Goal: Task Accomplishment & Management: Use online tool/utility

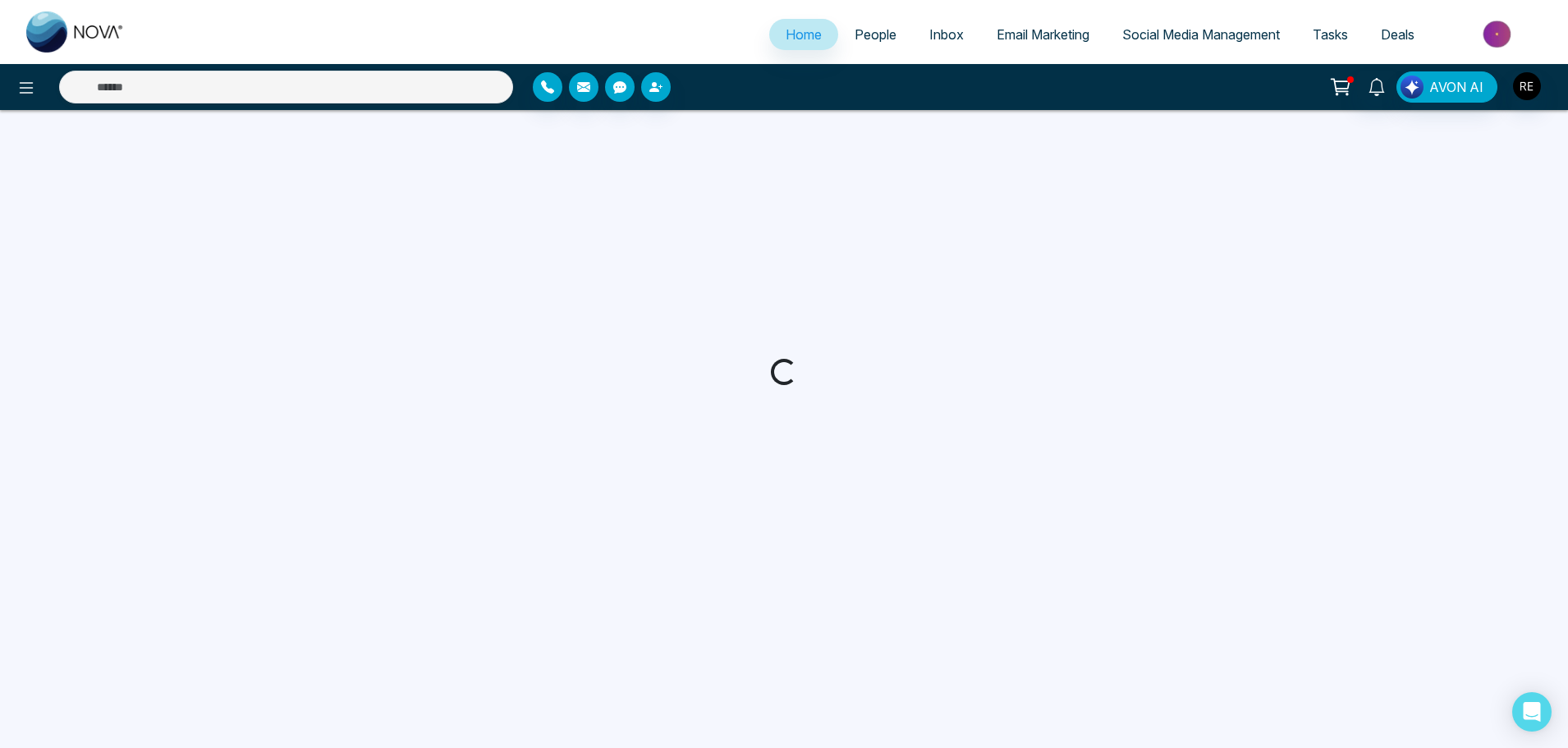
select select "*"
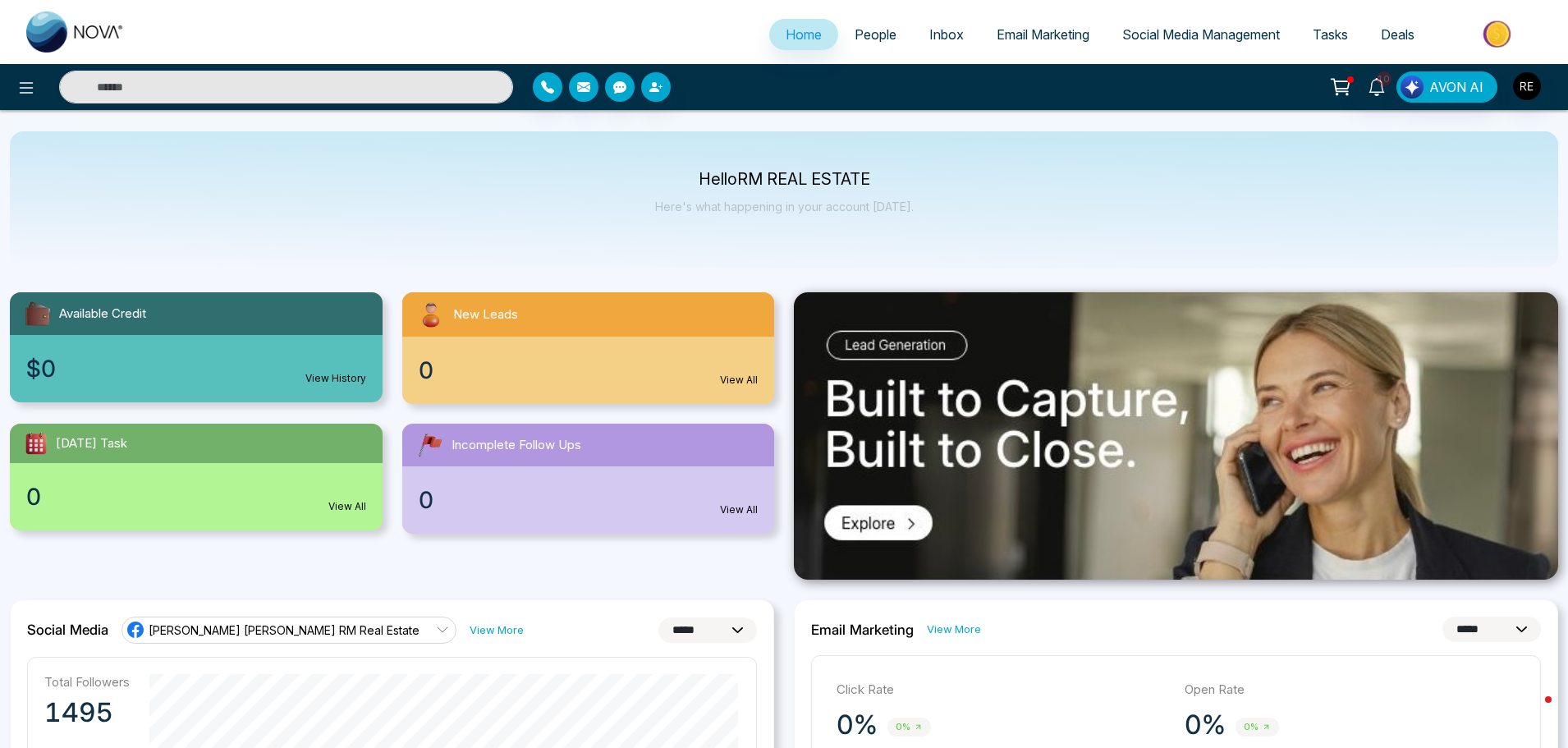
click at [1130, 39] on span "Social Media Management" at bounding box center [1201, 35] width 158 height 16
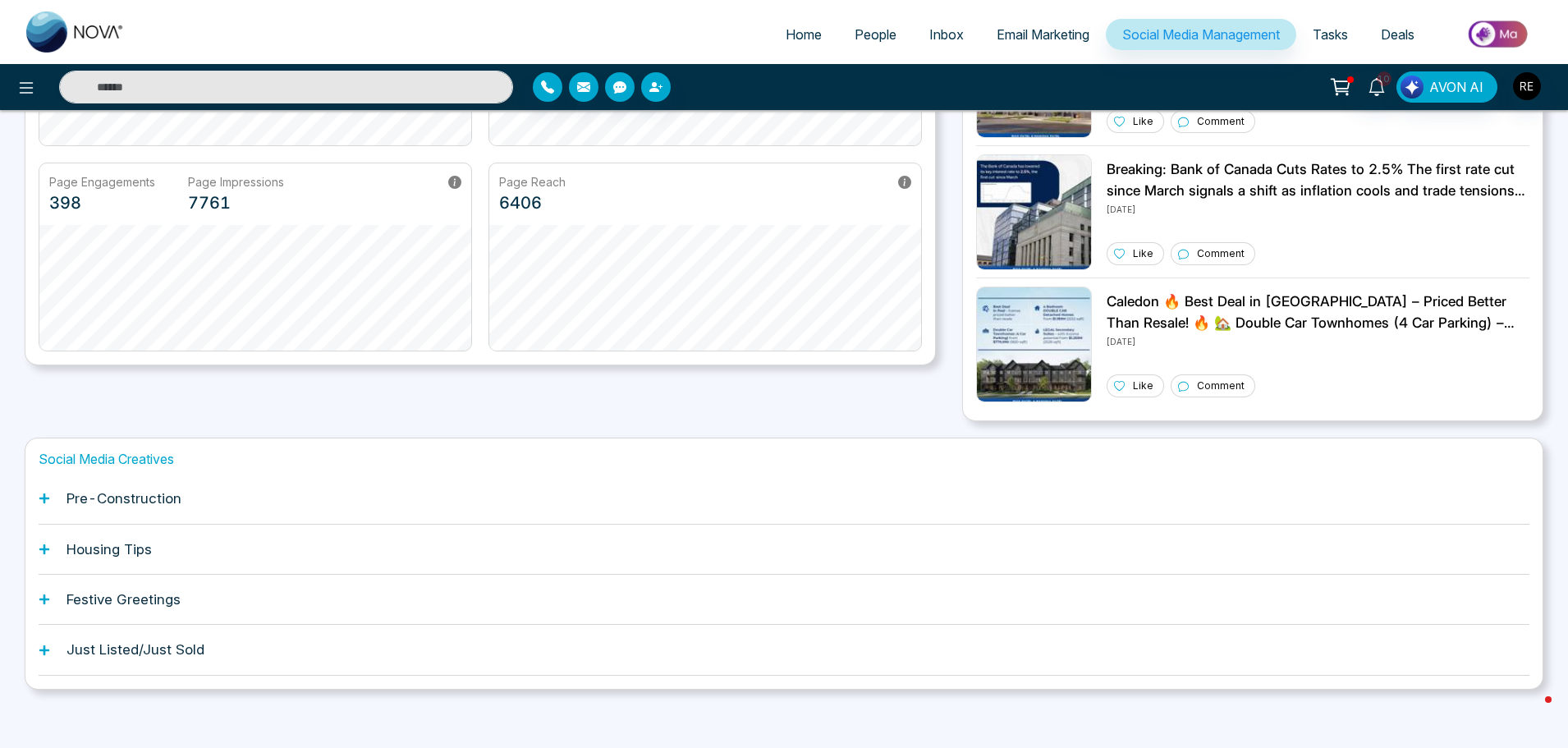
scroll to position [313, 0]
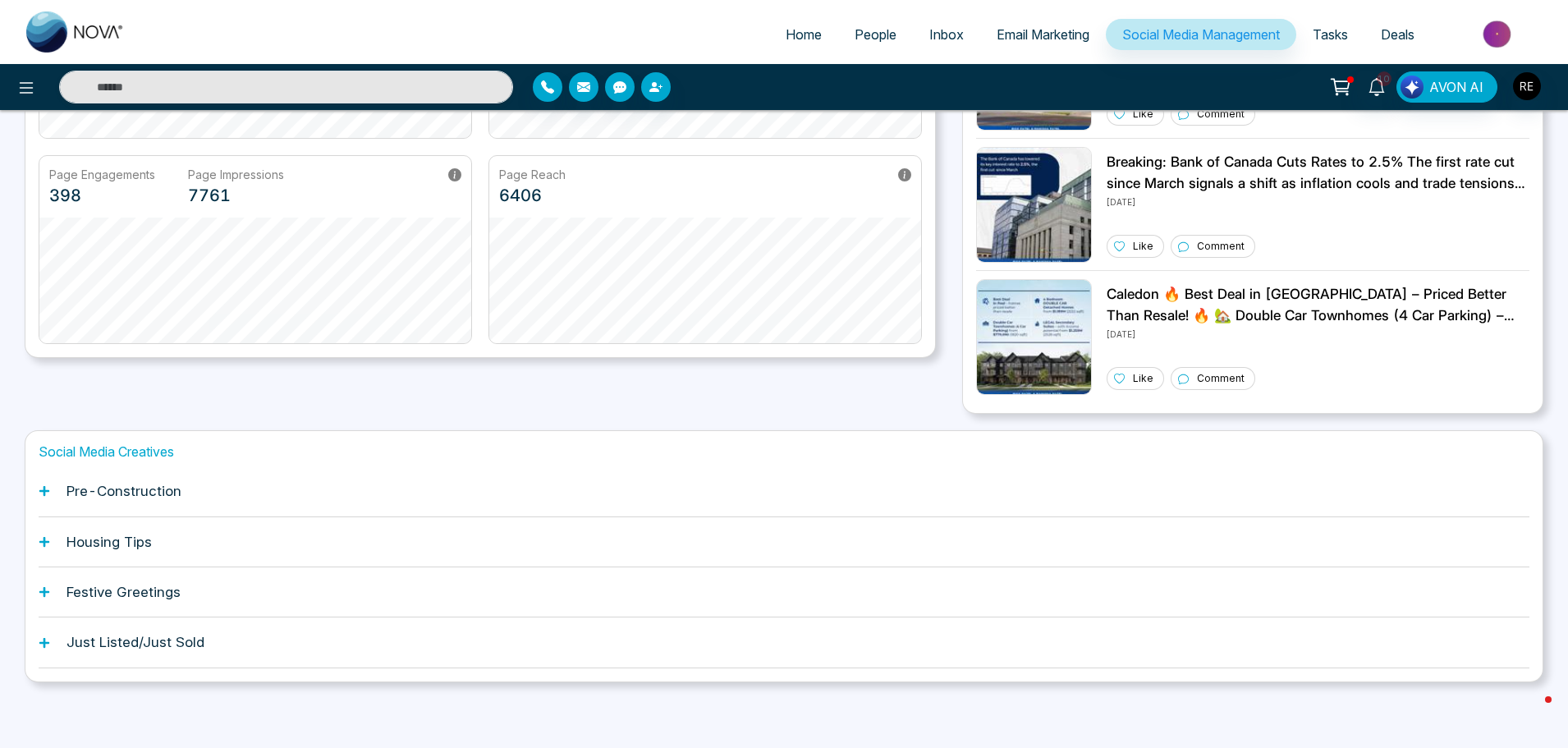
click at [51, 490] on div "Pre-Construction" at bounding box center [784, 491] width 1491 height 50
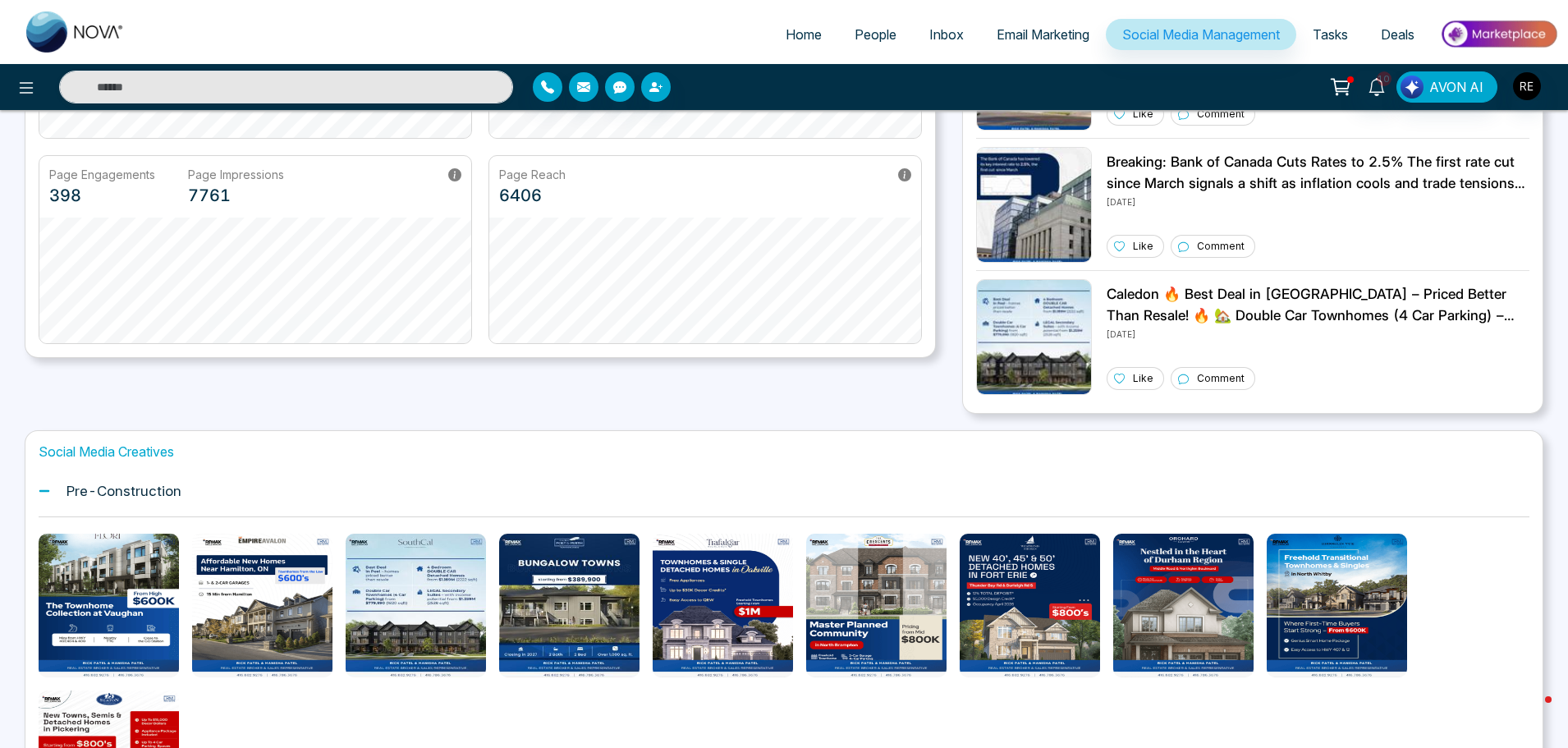
click at [49, 490] on icon at bounding box center [45, 491] width 12 height 12
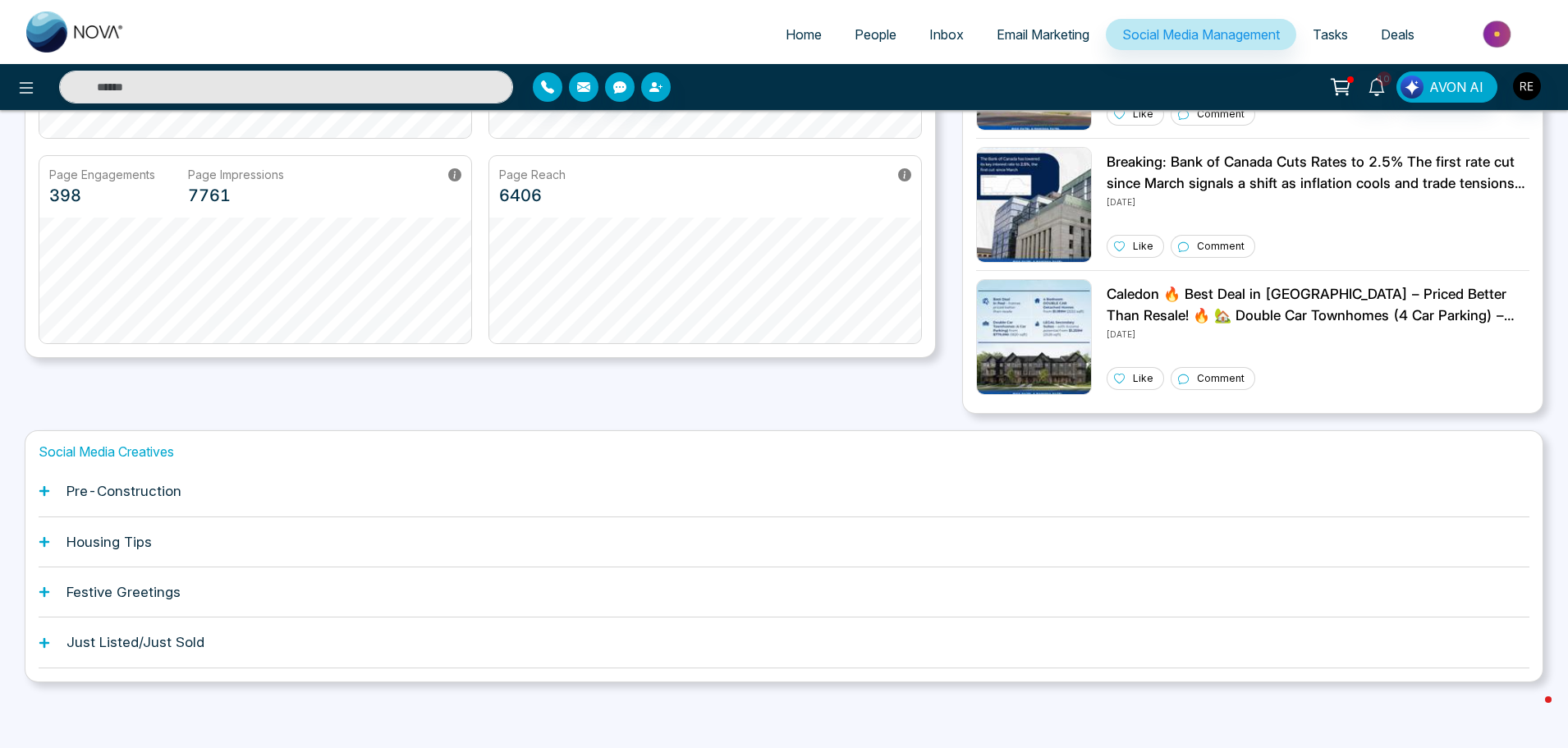
click at [46, 549] on div "Housing Tips" at bounding box center [784, 542] width 1491 height 50
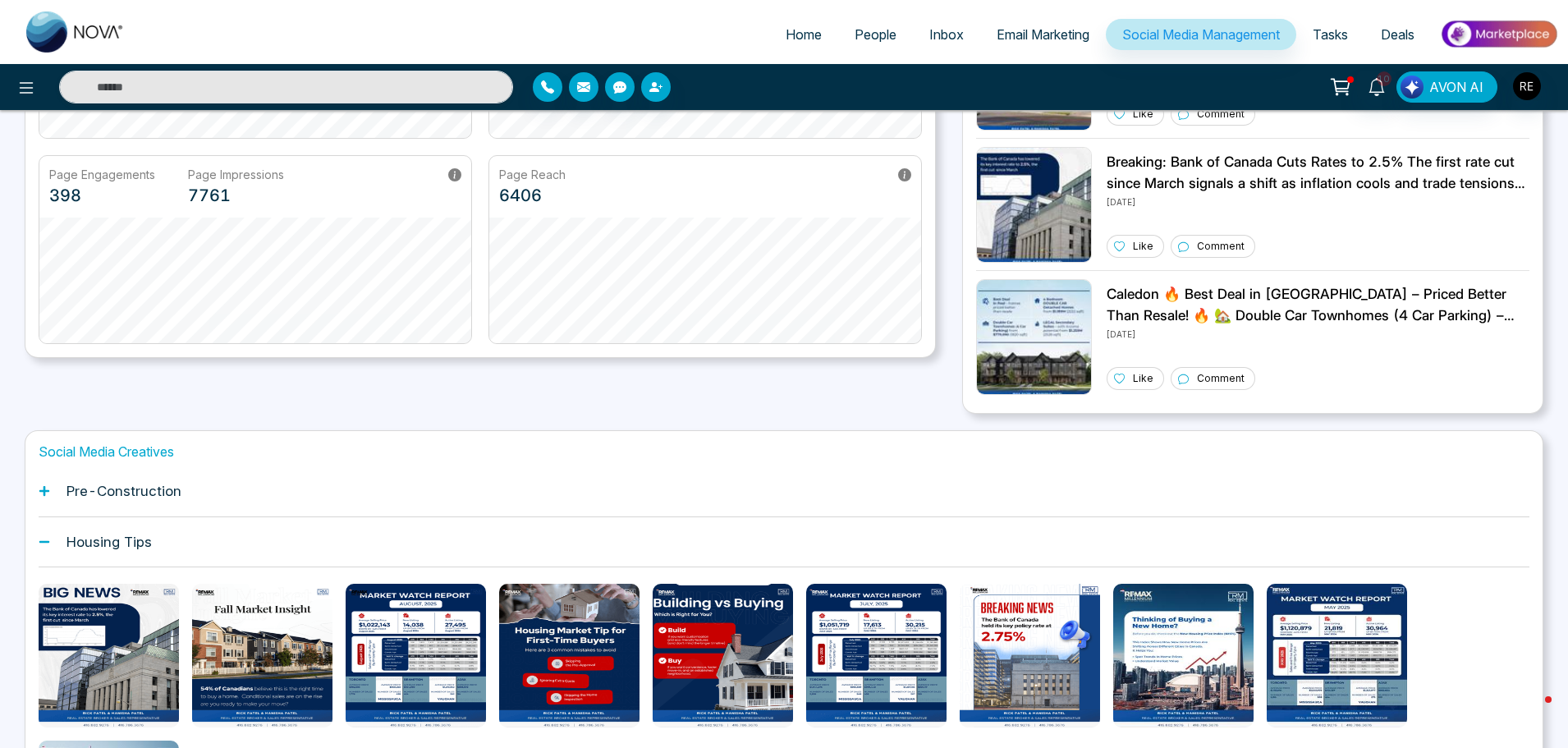
click at [46, 549] on div "Housing Tips" at bounding box center [784, 542] width 1491 height 50
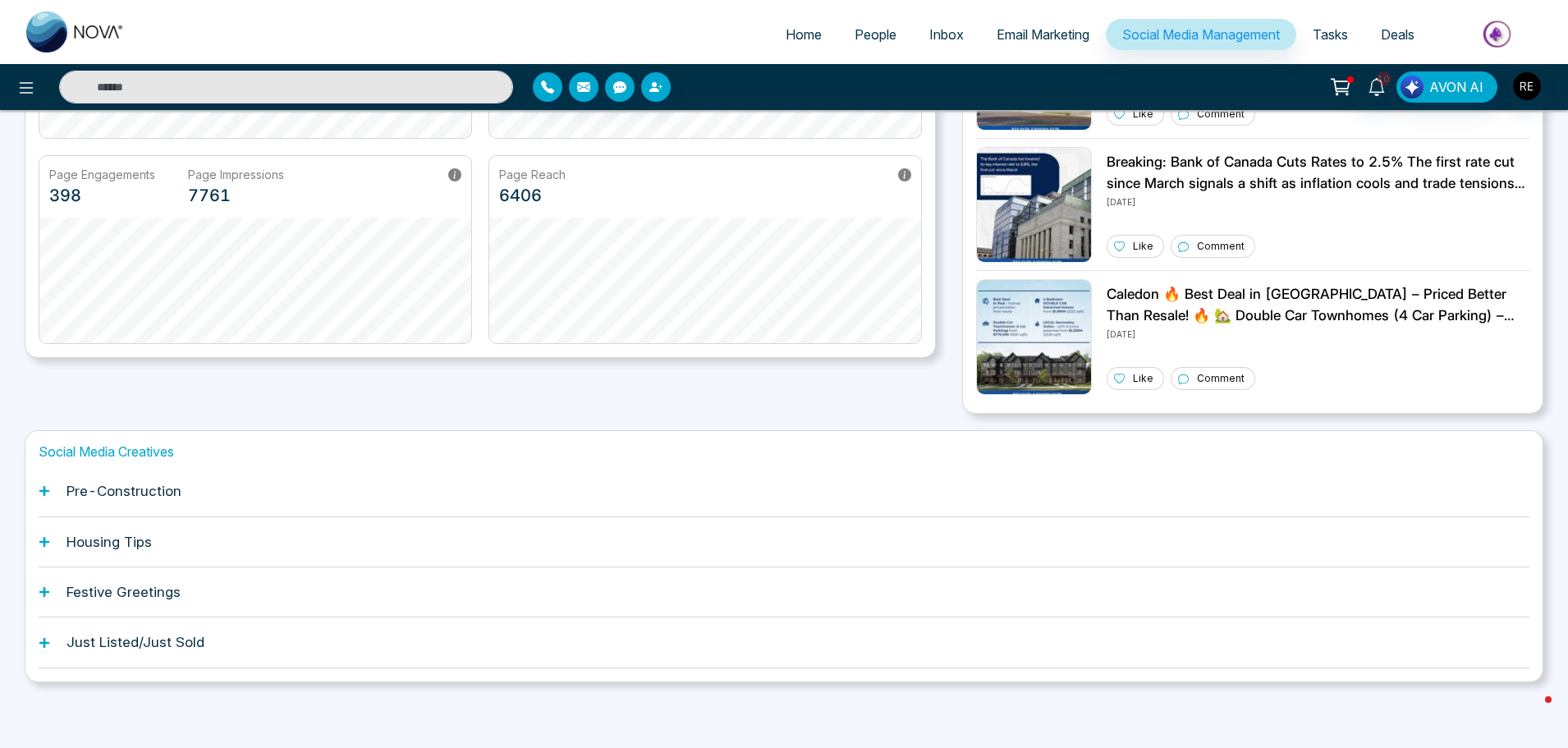
click at [47, 595] on icon at bounding box center [45, 592] width 12 height 12
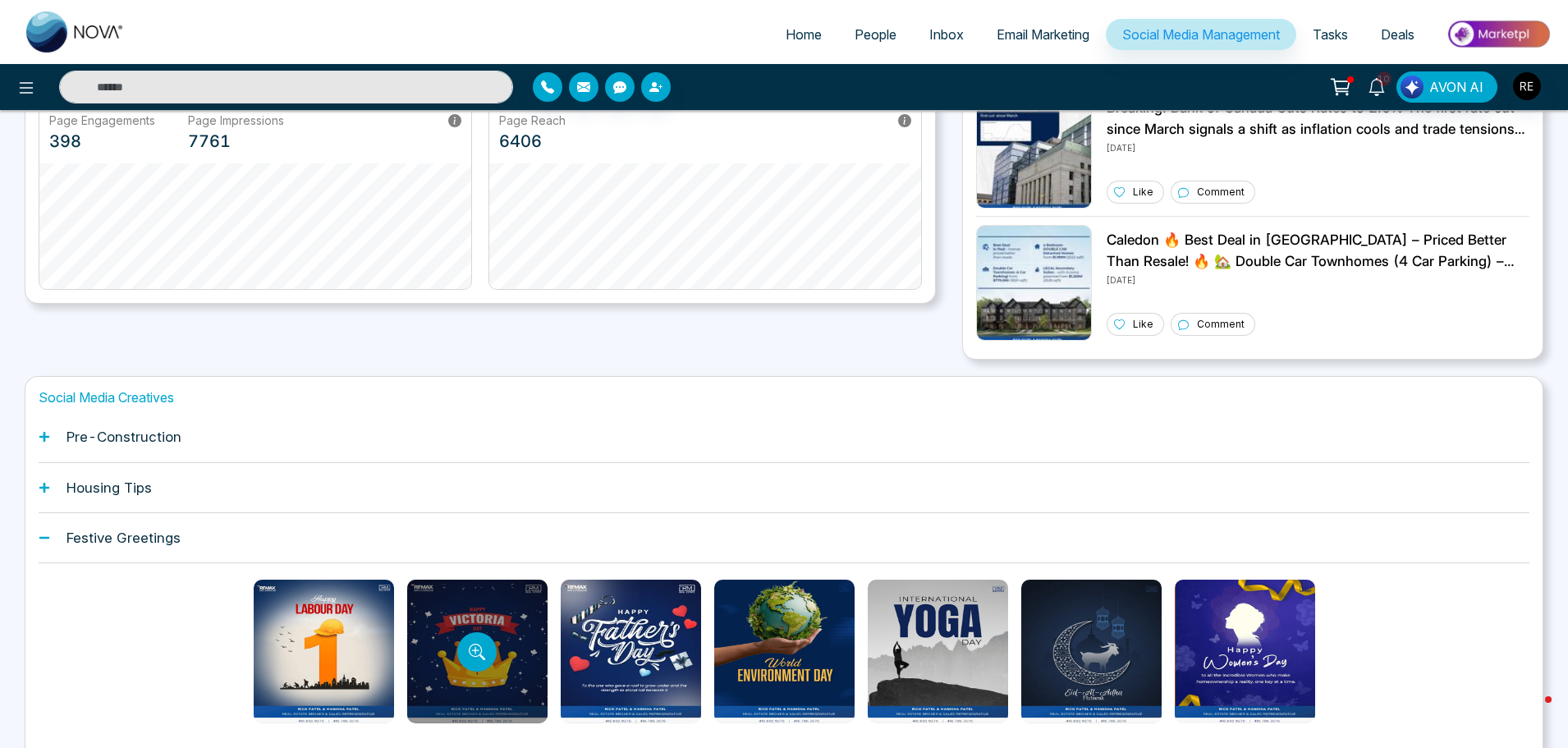
scroll to position [489, 0]
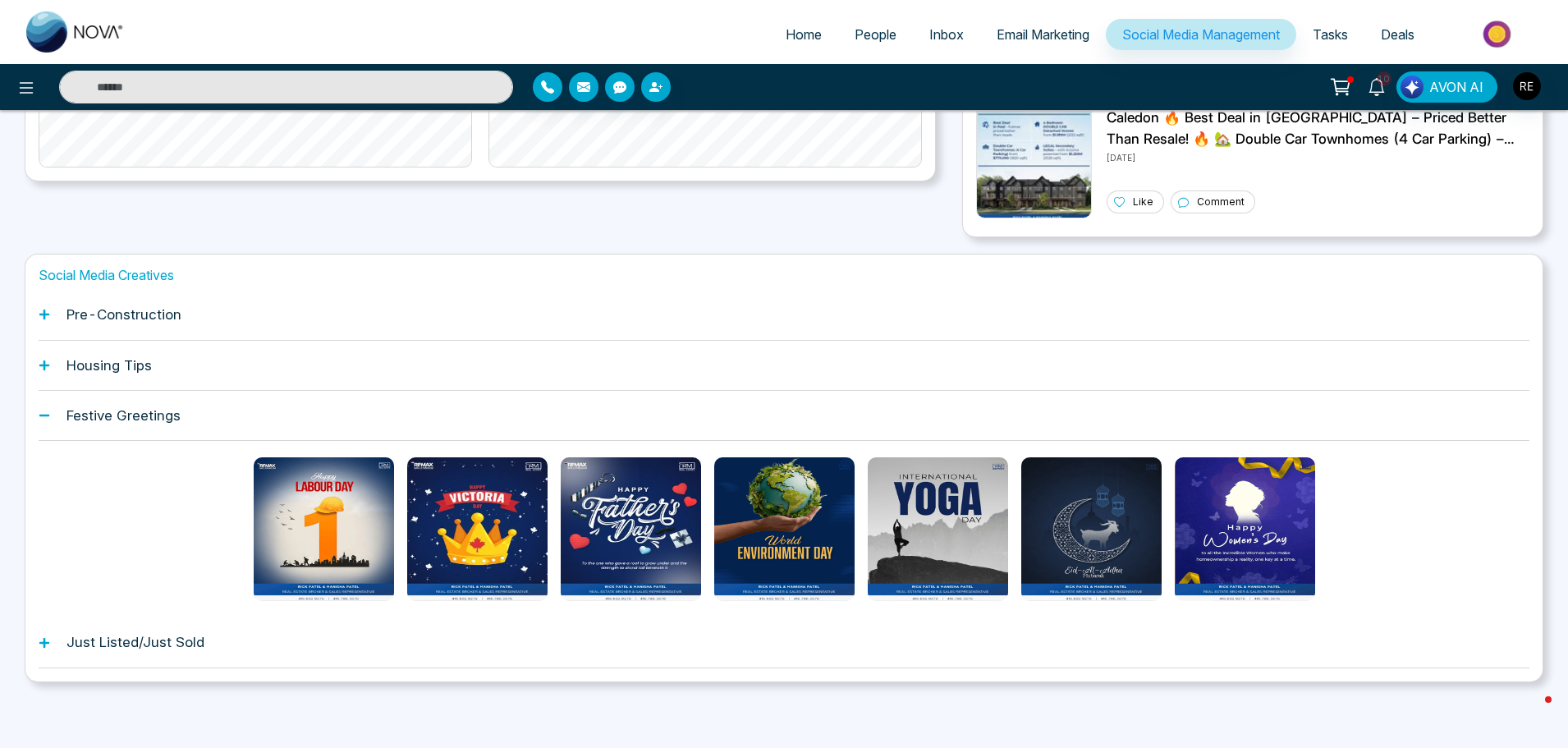
click at [40, 643] on icon at bounding box center [45, 642] width 12 height 12
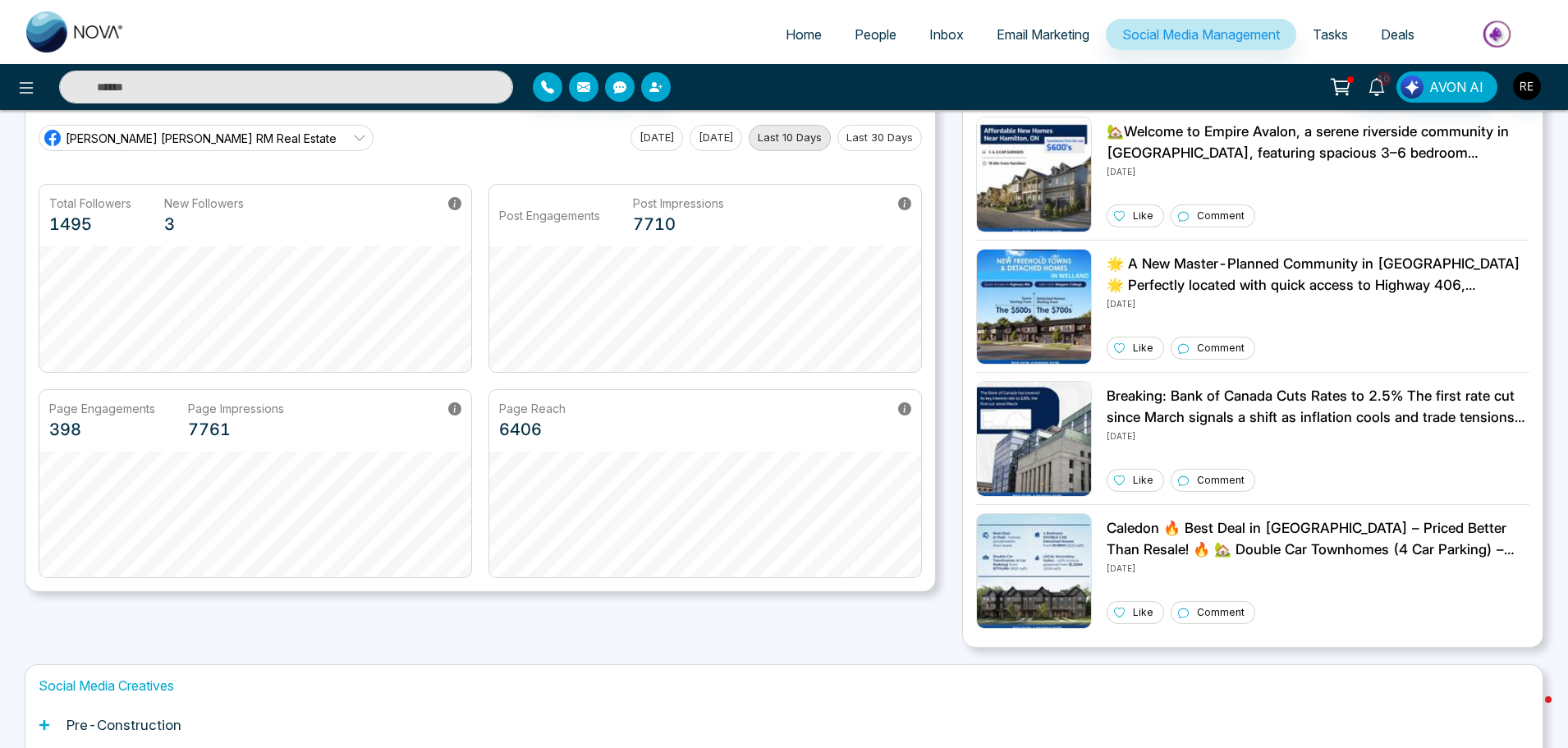
scroll to position [0, 0]
